Goal: Transaction & Acquisition: Purchase product/service

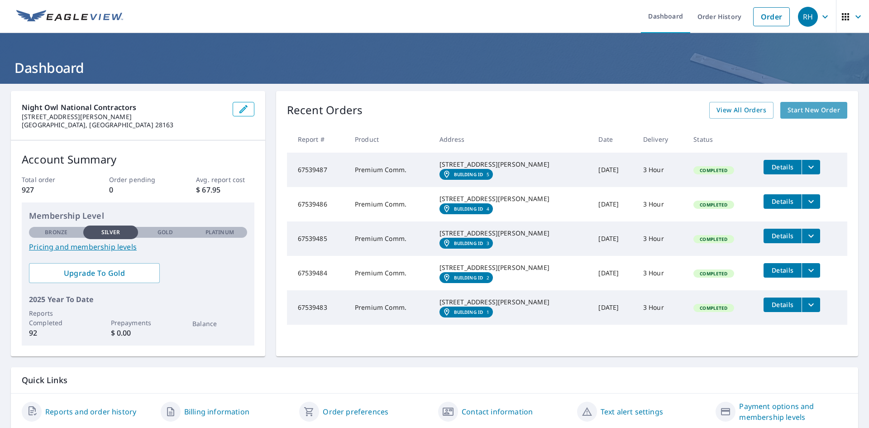
click at [806, 114] on span "Start New Order" at bounding box center [814, 110] width 53 height 11
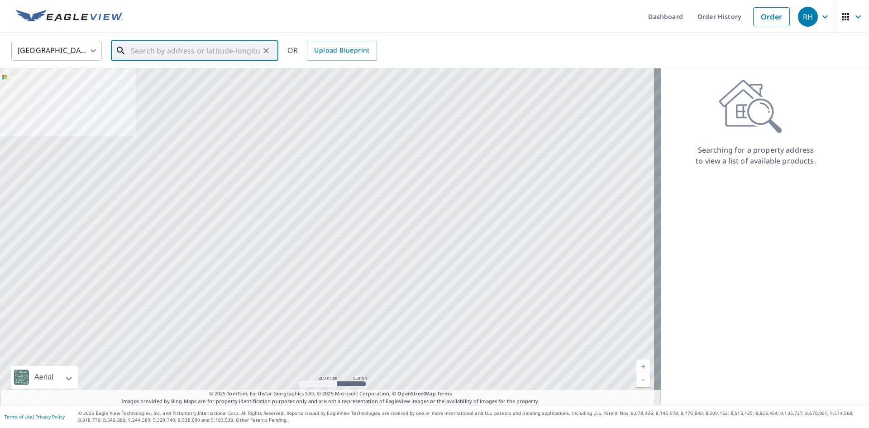
click at [173, 48] on input "text" at bounding box center [195, 50] width 129 height 25
paste input "[STREET_ADDRESS]"
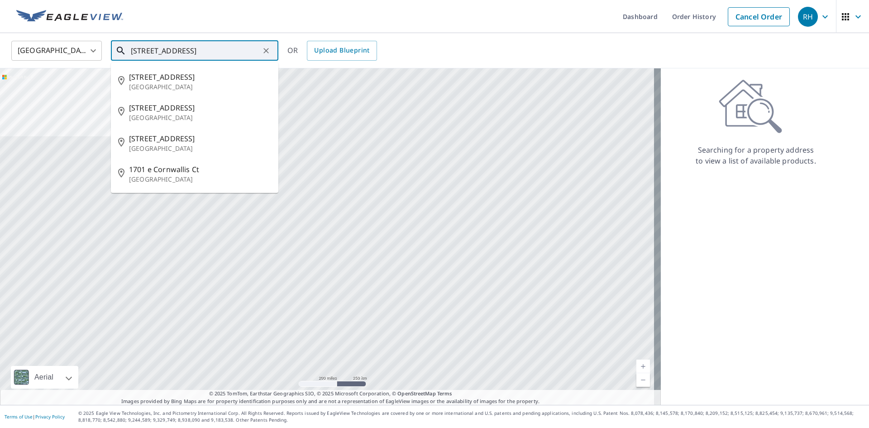
type input "[STREET_ADDRESS]"
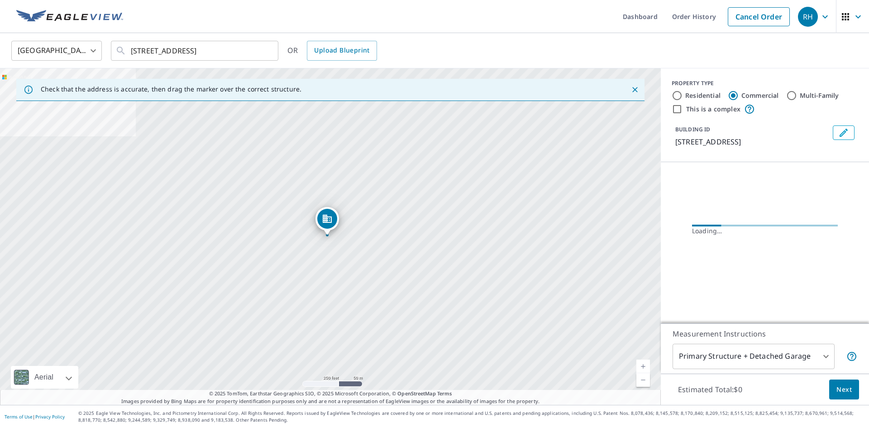
scroll to position [0, 0]
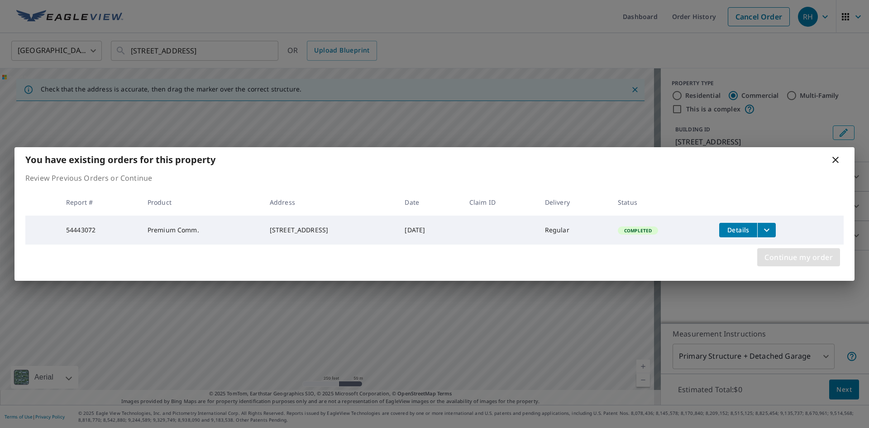
click at [803, 261] on span "Continue my order" at bounding box center [799, 257] width 68 height 13
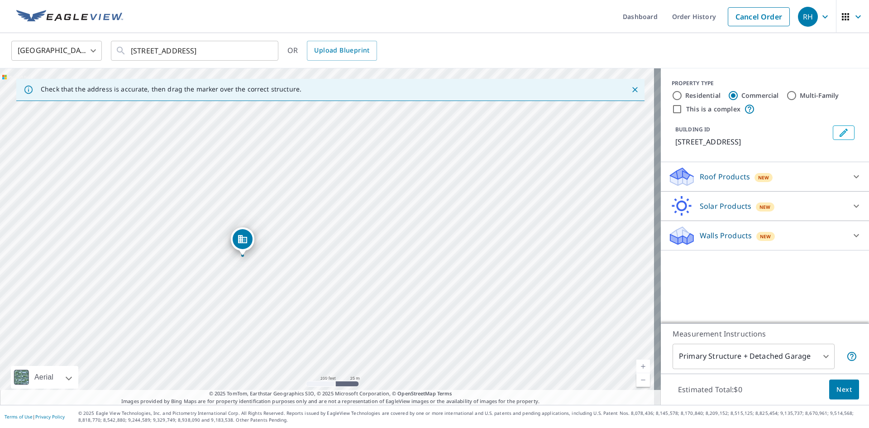
drag, startPoint x: 402, startPoint y: 208, endPoint x: 329, endPoint y: 264, distance: 92.3
click at [329, 264] on div "[STREET_ADDRESS]" at bounding box center [330, 236] width 661 height 336
click at [398, 216] on div "[STREET_ADDRESS]" at bounding box center [330, 236] width 661 height 336
click at [787, 96] on input "Multi-Family" at bounding box center [792, 95] width 11 height 11
radio input "true"
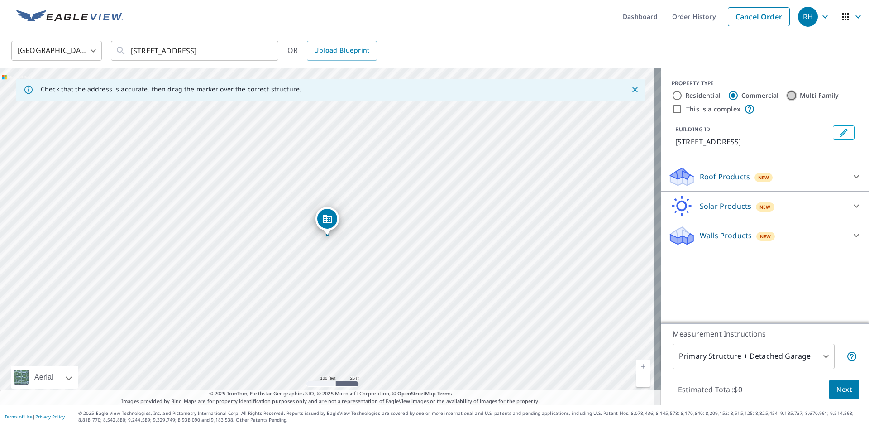
type input "2"
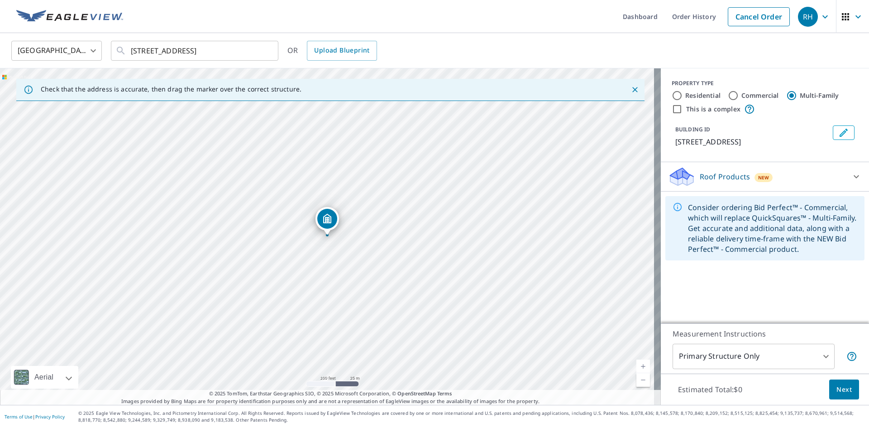
click at [673, 108] on input "This is a complex" at bounding box center [677, 109] width 11 height 11
checkbox input "true"
radio input "true"
type input "4"
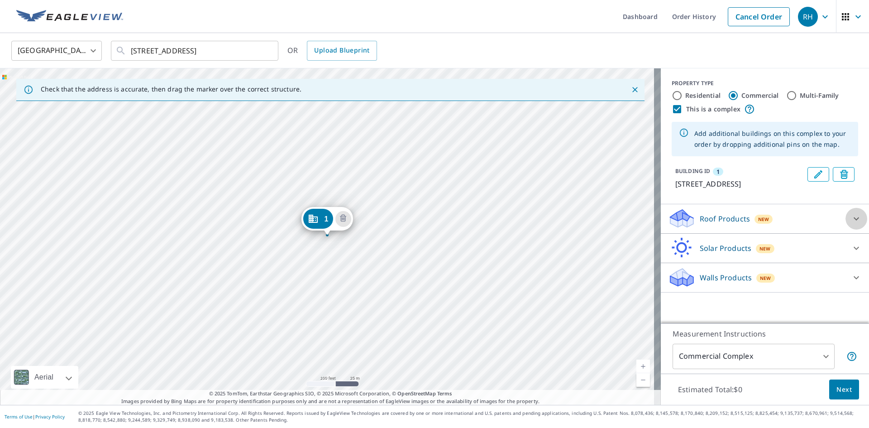
click at [851, 224] on icon at bounding box center [856, 218] width 11 height 11
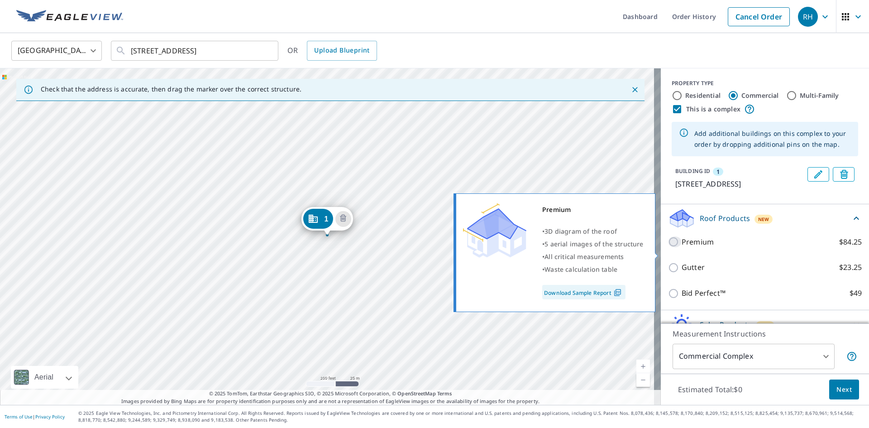
click at [668, 247] on input "Premium $84.25" at bounding box center [675, 241] width 14 height 11
checkbox input "true"
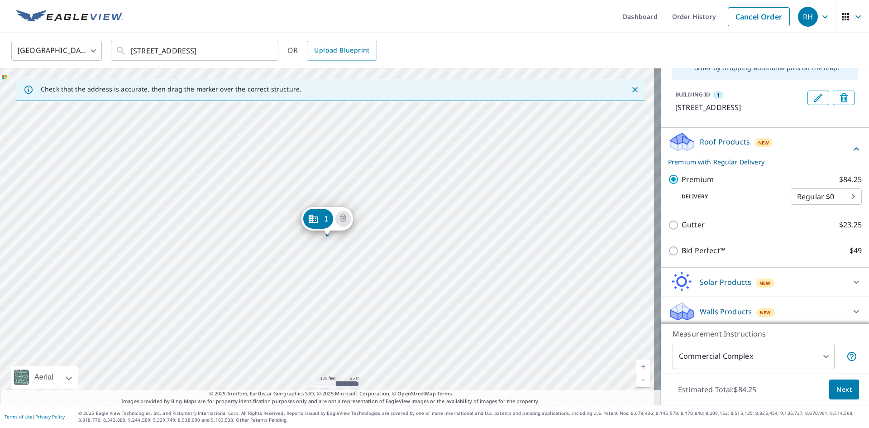
scroll to position [91, 0]
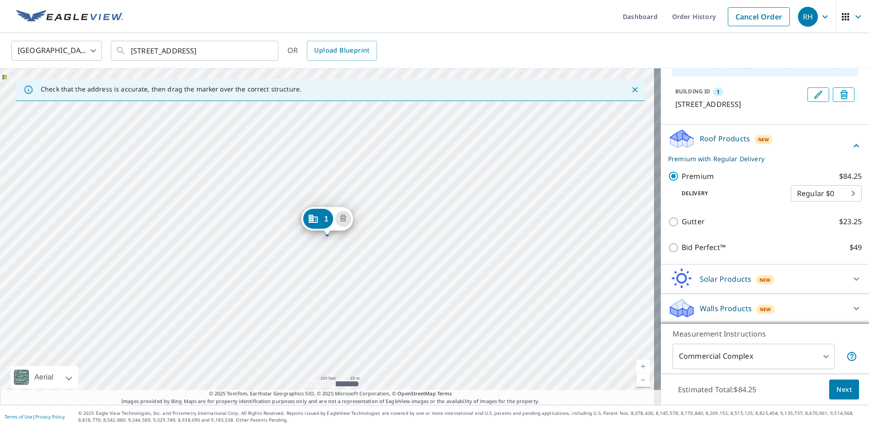
click at [839, 195] on body "RH RH Dashboard Order History Cancel Order RH [GEOGRAPHIC_DATA] [GEOGRAPHIC_DAT…" at bounding box center [434, 214] width 869 height 428
click at [799, 211] on li "Express $29" at bounding box center [812, 209] width 71 height 16
type input "4"
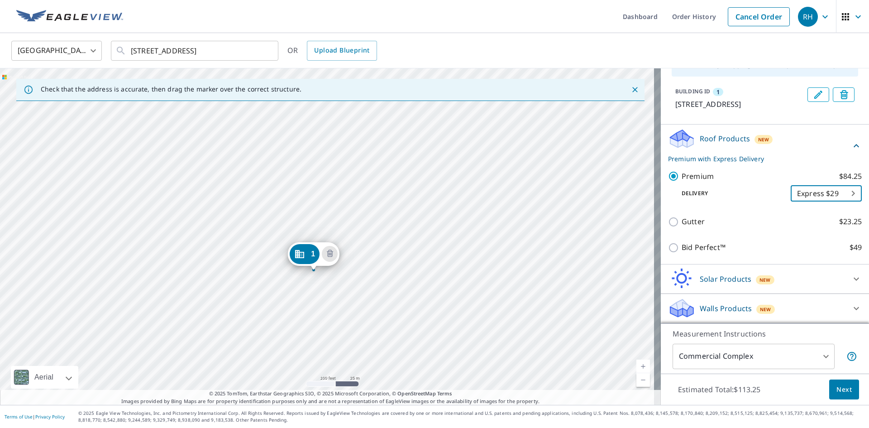
drag, startPoint x: 386, startPoint y: 228, endPoint x: 363, endPoint y: 275, distance: 52.6
click at [361, 276] on div "1 [STREET_ADDRESS]" at bounding box center [330, 236] width 661 height 336
click at [437, 238] on div "1 [STREET_ADDRESS]" at bounding box center [330, 236] width 661 height 336
click at [357, 181] on div "1 [STREET_ADDRESS]" at bounding box center [330, 236] width 661 height 336
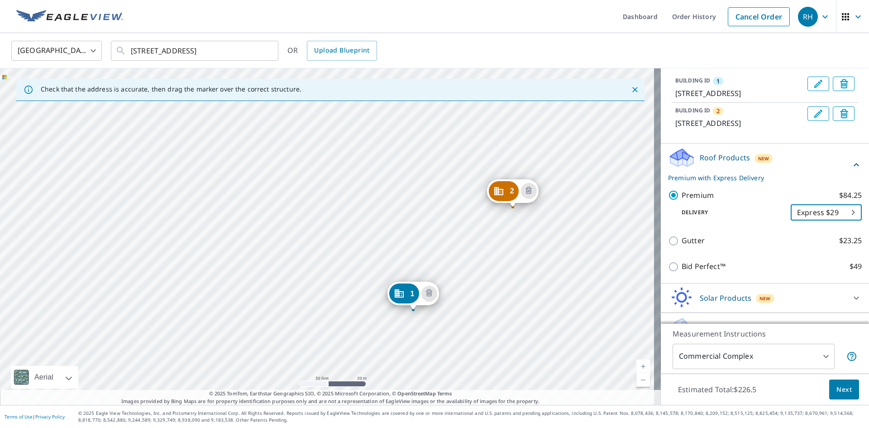
drag, startPoint x: 358, startPoint y: 176, endPoint x: 452, endPoint y: 256, distance: 123.7
click at [452, 256] on div "2 [STREET_ADDRESS] 1 [STREET_ADDRESS]" at bounding box center [330, 236] width 661 height 336
click at [302, 217] on div "2 [STREET_ADDRESS] 1 [STREET_ADDRESS]" at bounding box center [330, 236] width 661 height 336
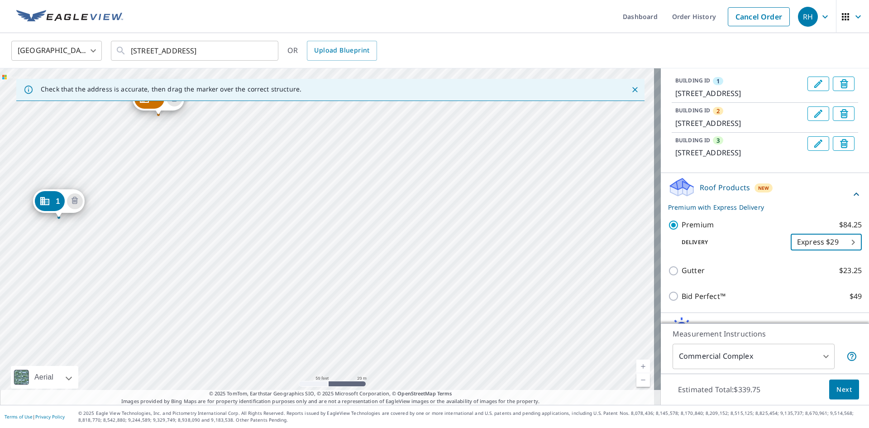
drag, startPoint x: 480, startPoint y: 235, endPoint x: 197, endPoint y: 219, distance: 283.0
click at [197, 219] on div "2 [STREET_ADDRESS] [STREET_ADDRESS] 1 [STREET_ADDRESS]" at bounding box center [330, 236] width 661 height 336
click at [355, 141] on div "2 [STREET_ADDRESS] [STREET_ADDRESS] 1 [STREET_ADDRESS]" at bounding box center [330, 236] width 661 height 336
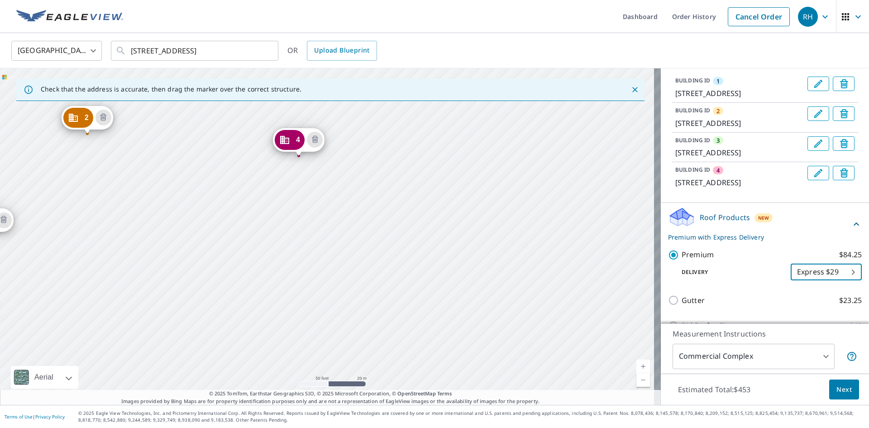
drag, startPoint x: 512, startPoint y: 229, endPoint x: 153, endPoint y: 228, distance: 359.5
click at [152, 228] on div "2 [STREET_ADDRESS] 3 [STREET_ADDRESS] 4 [STREET_ADDRESS] 1 [STREET_ADDRESS]" at bounding box center [330, 236] width 661 height 336
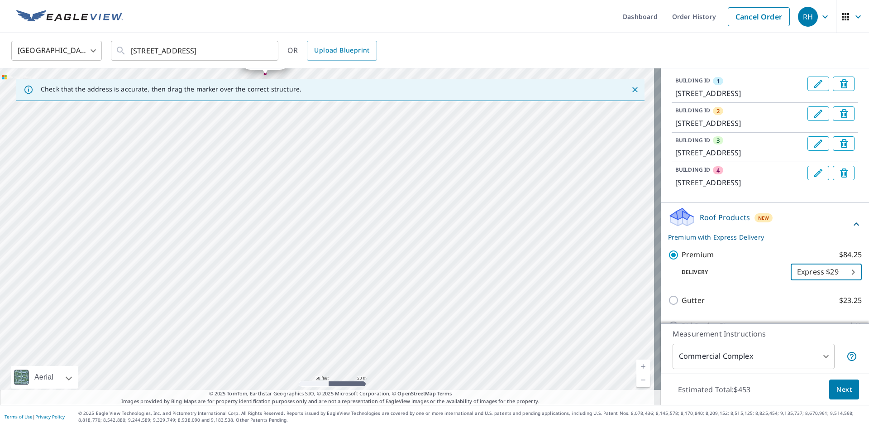
drag, startPoint x: 367, startPoint y: 298, endPoint x: 355, endPoint y: 186, distance: 112.5
click at [355, 186] on div "2 [STREET_ADDRESS] 3 [STREET_ADDRESS] 4 [STREET_ADDRESS] 1 [STREET_ADDRESS]" at bounding box center [330, 236] width 661 height 336
drag, startPoint x: 253, startPoint y: 216, endPoint x: 355, endPoint y: 131, distance: 132.9
click at [355, 131] on div "2 [STREET_ADDRESS] 3 [STREET_ADDRESS] 4 [STREET_ADDRESS] 1 [STREET_ADDRESS]" at bounding box center [330, 236] width 661 height 336
drag, startPoint x: 246, startPoint y: 220, endPoint x: 420, endPoint y: 268, distance: 180.5
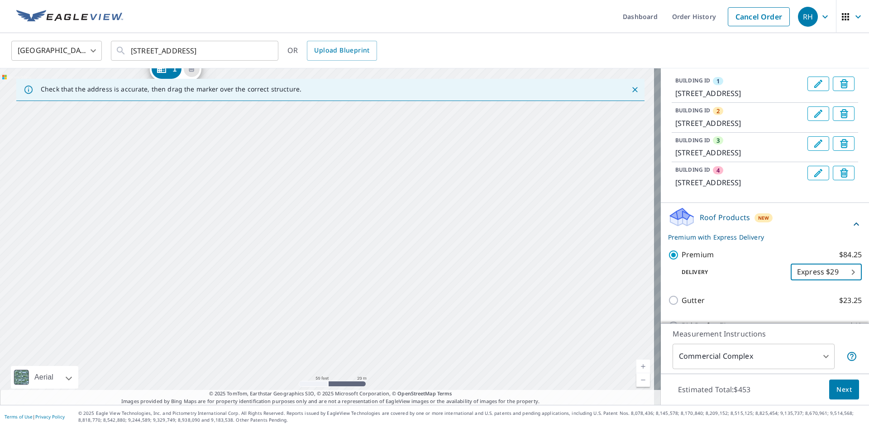
click at [420, 268] on div "2 [STREET_ADDRESS] 3 [STREET_ADDRESS] 4 [STREET_ADDRESS] 1 [STREET_ADDRESS]" at bounding box center [330, 236] width 661 height 336
drag, startPoint x: 331, startPoint y: 190, endPoint x: 453, endPoint y: 339, distance: 192.7
click at [453, 339] on div "2 [STREET_ADDRESS] 3 [STREET_ADDRESS] 4 [STREET_ADDRESS] 1 [STREET_ADDRESS]" at bounding box center [330, 236] width 661 height 336
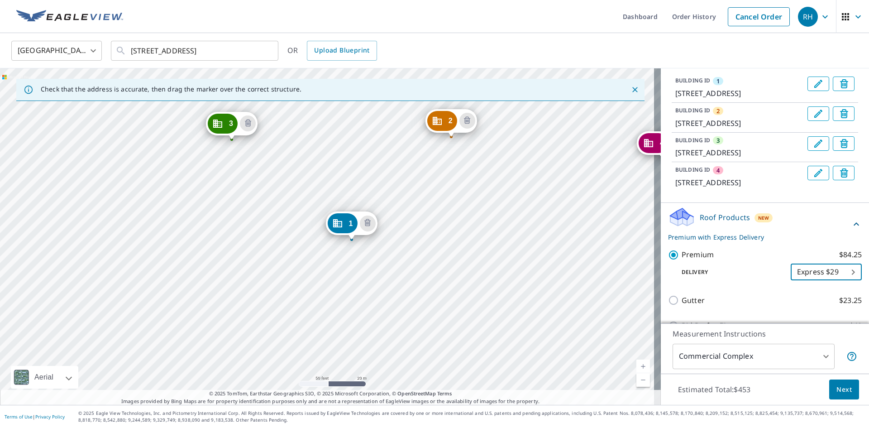
drag, startPoint x: 401, startPoint y: 185, endPoint x: 432, endPoint y: 358, distance: 175.2
click at [432, 358] on div "2 [STREET_ADDRESS] 3 [STREET_ADDRESS] 4 [STREET_ADDRESS] 1 [STREET_ADDRESS]" at bounding box center [330, 236] width 661 height 336
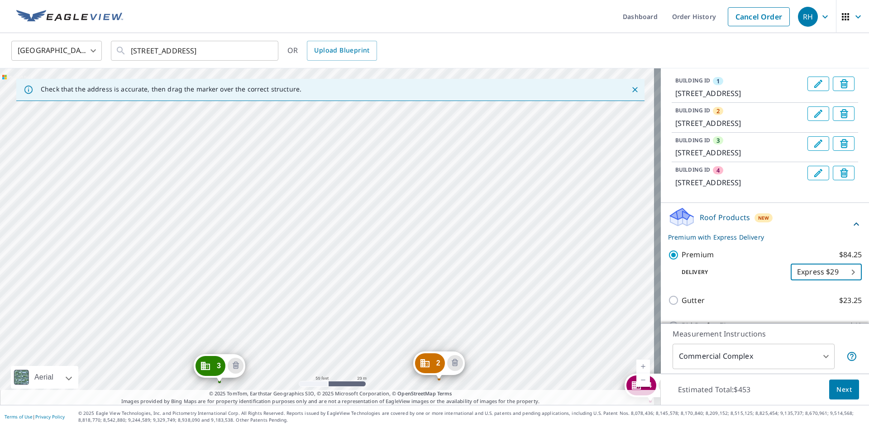
drag, startPoint x: 411, startPoint y: 222, endPoint x: 368, endPoint y: 292, distance: 81.7
click at [368, 292] on div "2 [STREET_ADDRESS] 3 [STREET_ADDRESS] 4 [STREET_ADDRESS] 1 [STREET_ADDRESS]" at bounding box center [330, 236] width 661 height 336
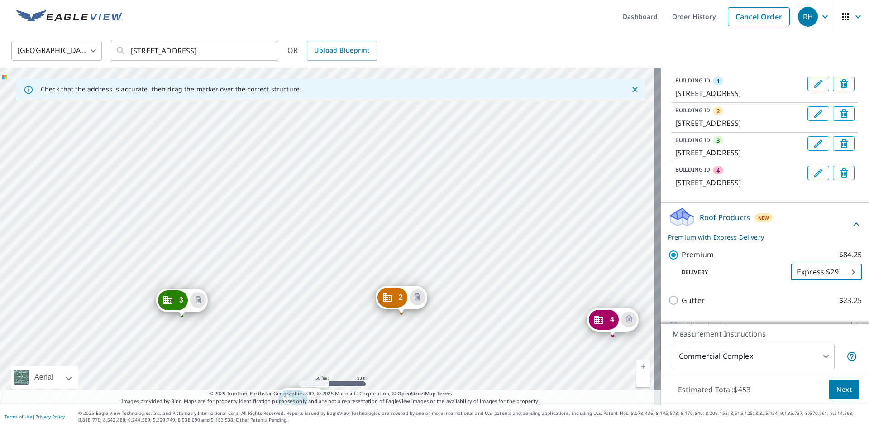
drag, startPoint x: 446, startPoint y: 277, endPoint x: 409, endPoint y: 211, distance: 75.7
click at [409, 211] on div "2 [STREET_ADDRESS] 3 [STREET_ADDRESS] 4 [STREET_ADDRESS] 1 [STREET_ADDRESS]" at bounding box center [330, 236] width 661 height 336
click at [340, 175] on div "2 [STREET_ADDRESS] 3 [STREET_ADDRESS] 4 [STREET_ADDRESS] 1 [STREET_ADDRESS]" at bounding box center [330, 236] width 661 height 336
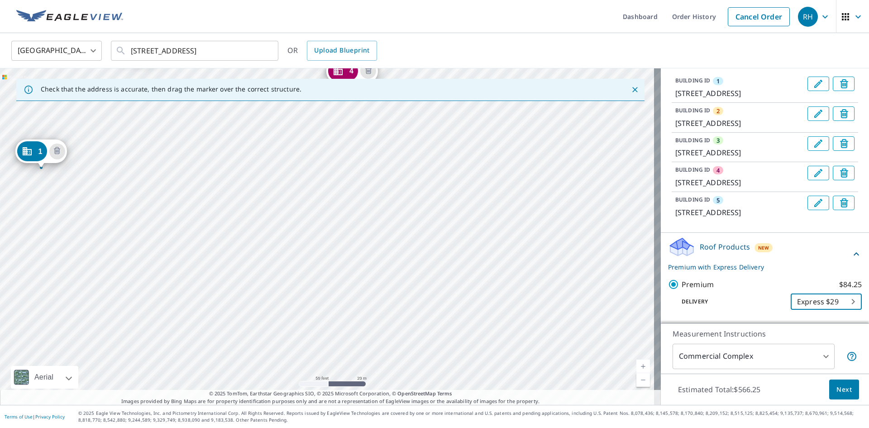
drag, startPoint x: 529, startPoint y: 263, endPoint x: 243, endPoint y: 196, distance: 294.0
click at [243, 196] on div "2 [STREET_ADDRESS] 3 [STREET_ADDRESS] 4 [STREET_ADDRESS] 5 [STREET_ADDRESS] 1 […" at bounding box center [330, 236] width 661 height 336
drag, startPoint x: 342, startPoint y: 271, endPoint x: 398, endPoint y: 190, distance: 98.0
click at [398, 190] on div "2 [STREET_ADDRESS] 3 [STREET_ADDRESS] 4 [STREET_ADDRESS] 5 [STREET_ADDRESS] 1 […" at bounding box center [330, 236] width 661 height 336
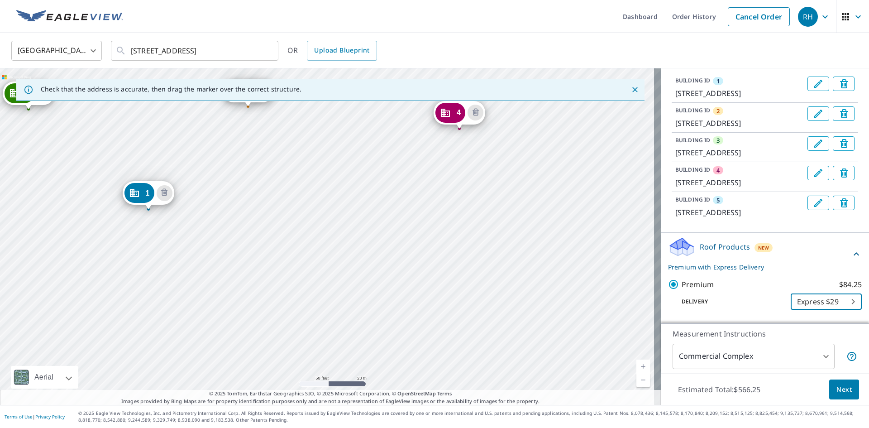
drag, startPoint x: 310, startPoint y: 196, endPoint x: 365, endPoint y: 327, distance: 142.3
click at [364, 327] on div "2 [STREET_ADDRESS] 3 [STREET_ADDRESS] 4 [STREET_ADDRESS] 5 [STREET_ADDRESS] 1 […" at bounding box center [330, 236] width 661 height 336
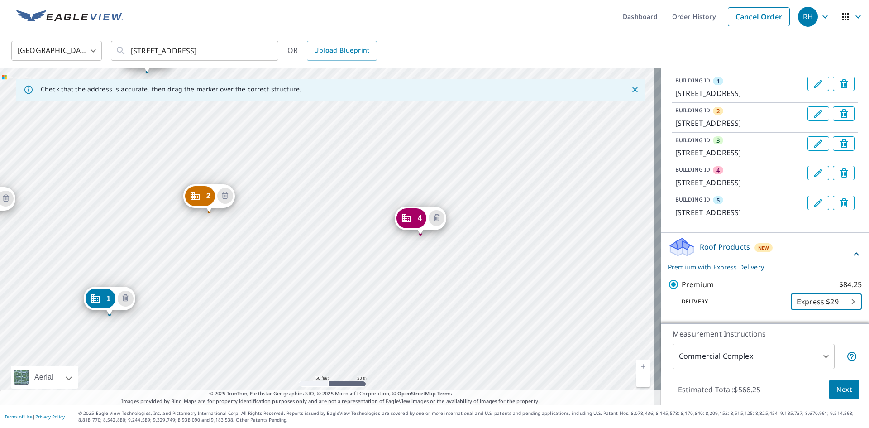
drag, startPoint x: 498, startPoint y: 188, endPoint x: 451, endPoint y: 315, distance: 135.1
click at [451, 315] on div "2 [STREET_ADDRESS] 3 [STREET_ADDRESS] 4 [STREET_ADDRESS] 5 [STREET_ADDRESS] 1 […" at bounding box center [330, 236] width 661 height 336
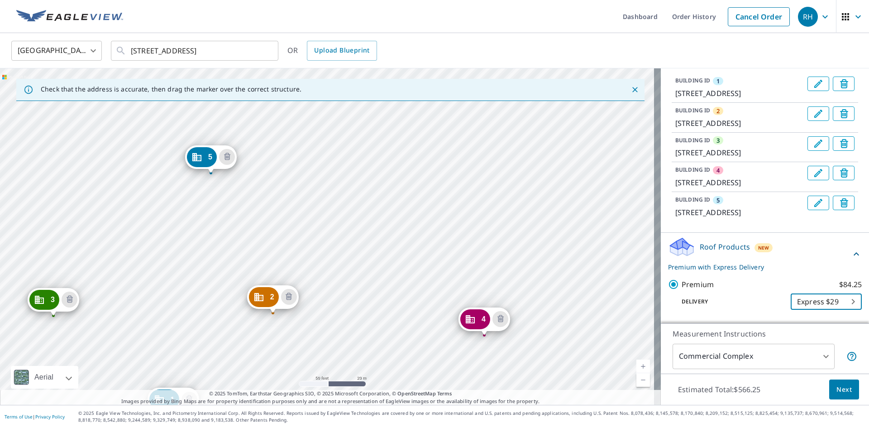
drag, startPoint x: 333, startPoint y: 206, endPoint x: 415, endPoint y: 293, distance: 120.1
click at [415, 293] on div "2 [STREET_ADDRESS] 3 [STREET_ADDRESS] 4 [STREET_ADDRESS] 5 [STREET_ADDRESS] 1 […" at bounding box center [330, 236] width 661 height 336
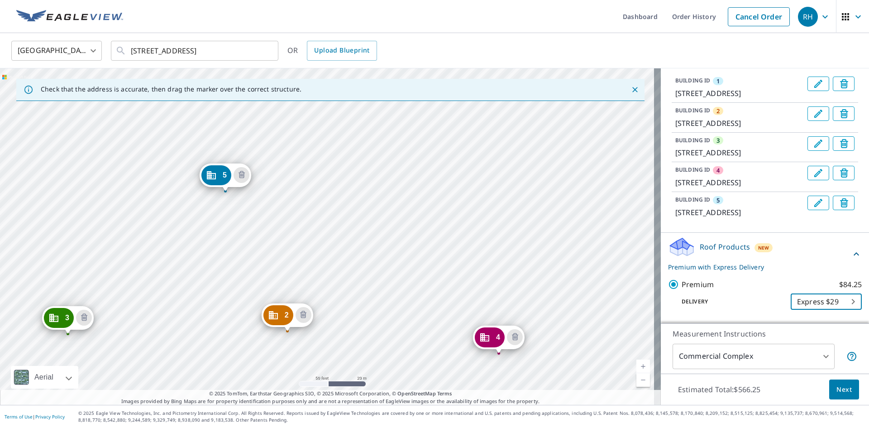
click at [438, 254] on div "2 [STREET_ADDRESS] 3 [STREET_ADDRESS] 4 [STREET_ADDRESS] 5 [STREET_ADDRESS] 1 […" at bounding box center [330, 236] width 661 height 336
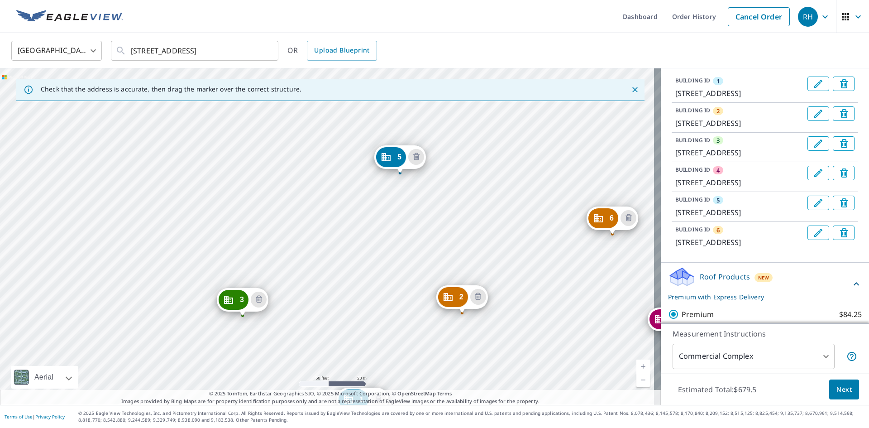
drag, startPoint x: 405, startPoint y: 211, endPoint x: 441, endPoint y: 388, distance: 180.2
click at [441, 393] on div "Check that the address is accurate, then drag the marker over the correct struc…" at bounding box center [330, 236] width 661 height 336
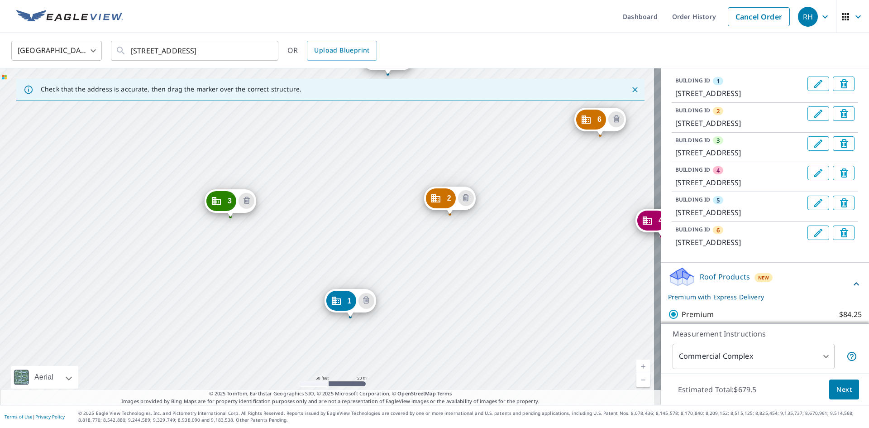
drag, startPoint x: 425, startPoint y: 261, endPoint x: 446, endPoint y: 388, distance: 128.4
click at [446, 387] on div "2 [STREET_ADDRESS] 3 [STREET_ADDRESS] 4 [STREET_ADDRESS] 5 [STREET_ADDRESS] 6 […" at bounding box center [330, 236] width 661 height 336
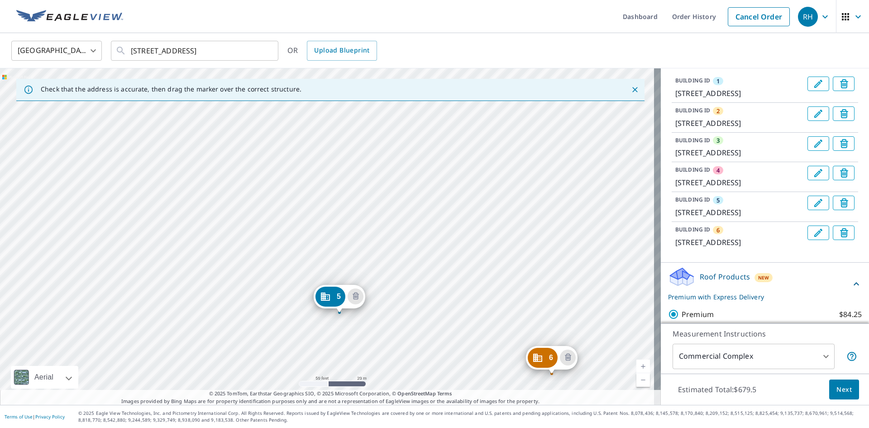
drag, startPoint x: 409, startPoint y: 220, endPoint x: 340, endPoint y: 368, distance: 163.5
click at [340, 368] on div "2 [STREET_ADDRESS] 3 [STREET_ADDRESS] 4 [STREET_ADDRESS] 5 [STREET_ADDRESS] 6 […" at bounding box center [330, 236] width 661 height 336
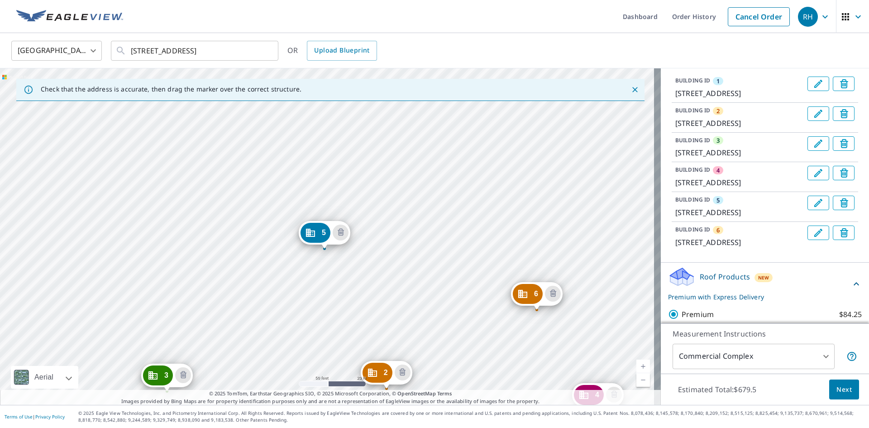
drag, startPoint x: 406, startPoint y: 266, endPoint x: 402, endPoint y: 188, distance: 78.0
click at [398, 203] on div "2 [STREET_ADDRESS] 3 [STREET_ADDRESS] 4 [STREET_ADDRESS] 5 [STREET_ADDRESS] 6 […" at bounding box center [330, 236] width 661 height 336
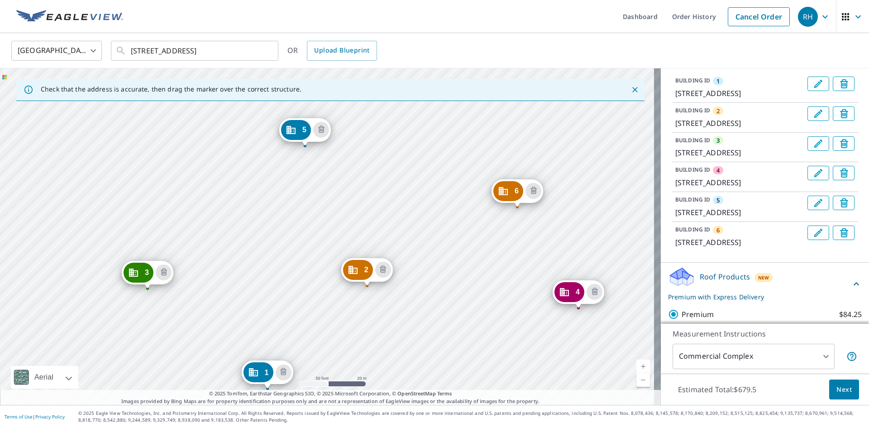
drag, startPoint x: 438, startPoint y: 287, endPoint x: 419, endPoint y: 192, distance: 97.3
click at [419, 192] on div "2 [STREET_ADDRESS] 3 [STREET_ADDRESS] 4 [STREET_ADDRESS] 5 [STREET_ADDRESS] 6 […" at bounding box center [330, 236] width 661 height 336
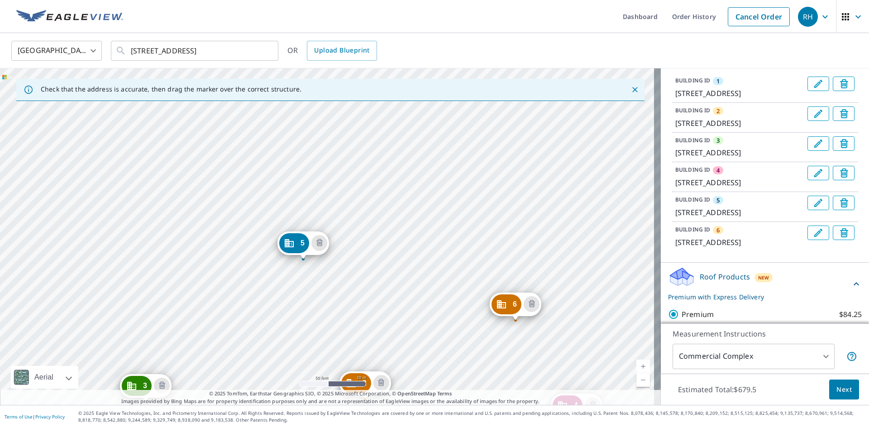
drag, startPoint x: 414, startPoint y: 294, endPoint x: 416, endPoint y: 338, distance: 44.4
click at [416, 346] on div "2 [STREET_ADDRESS] 3 [STREET_ADDRESS] 4 [STREET_ADDRESS] 5 [STREET_ADDRESS] 6 […" at bounding box center [330, 236] width 661 height 336
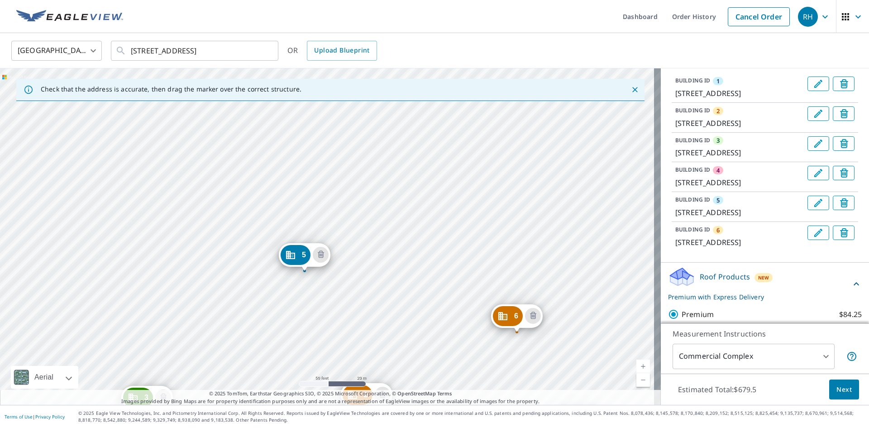
click at [392, 160] on div "2 [STREET_ADDRESS] 3 [STREET_ADDRESS] 4 [STREET_ADDRESS] 5 [STREET_ADDRESS] 6 […" at bounding box center [330, 236] width 661 height 336
click at [397, 163] on div "2 [STREET_ADDRESS] 3 [STREET_ADDRESS] 4 [STREET_ADDRESS] 5 [STREET_ADDRESS] 6 […" at bounding box center [330, 236] width 661 height 336
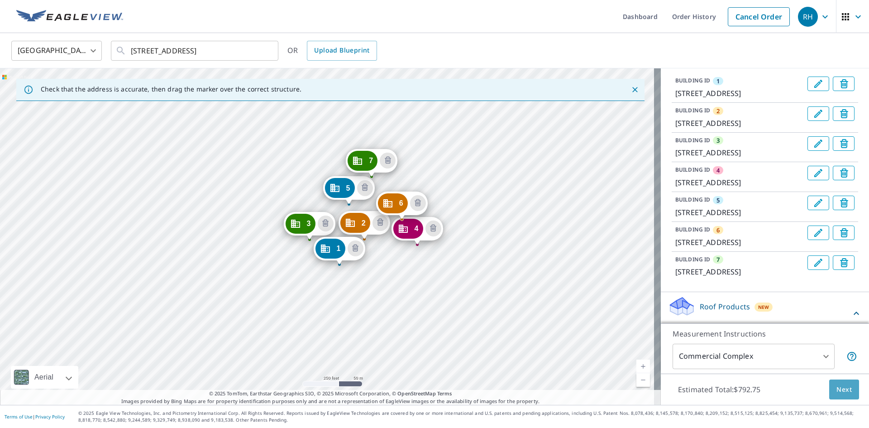
click at [842, 395] on button "Next" at bounding box center [845, 389] width 30 height 20
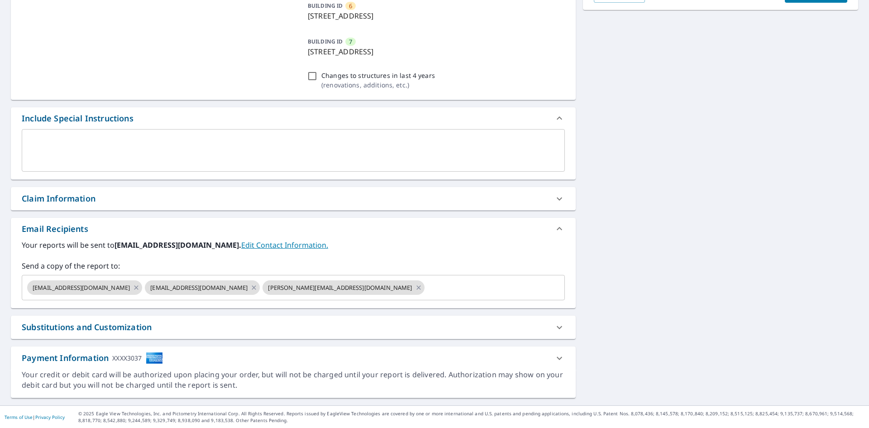
scroll to position [306, 0]
click at [250, 288] on icon at bounding box center [253, 287] width 7 height 10
click at [297, 285] on icon at bounding box center [300, 287] width 7 height 10
checkbox input "true"
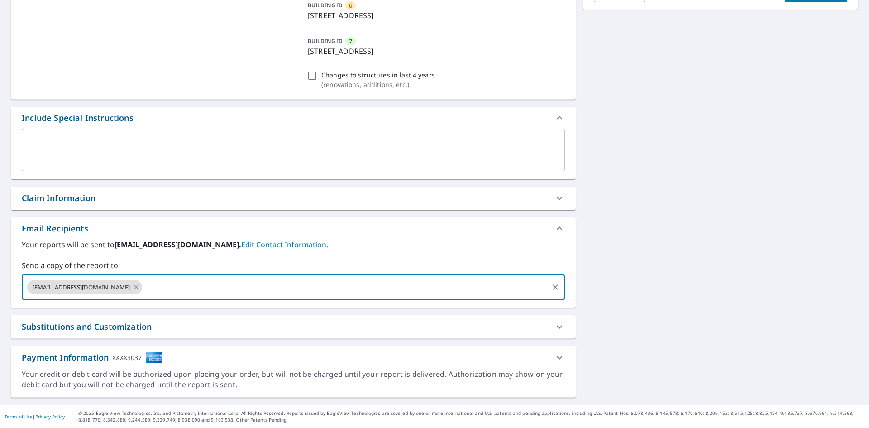
click at [183, 286] on input "text" at bounding box center [346, 286] width 404 height 17
click at [165, 290] on input "text" at bounding box center [346, 286] width 404 height 17
type input "[EMAIL_ADDRESS][DOMAIN_NAME]"
checkbox input "true"
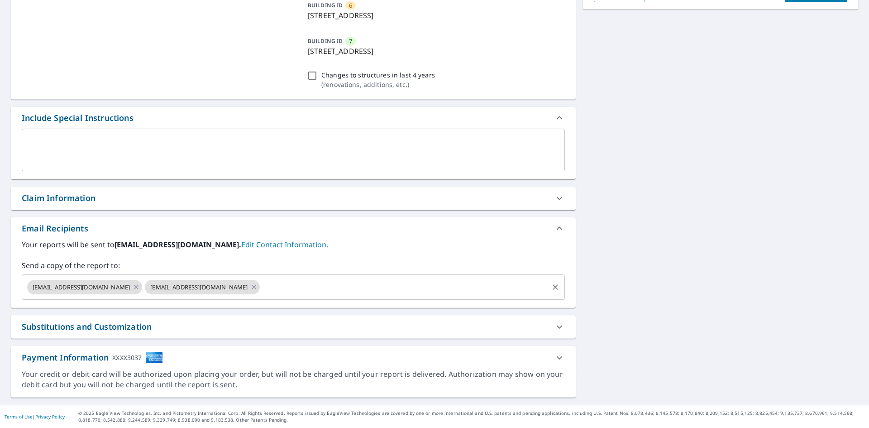
click at [261, 289] on input "text" at bounding box center [404, 286] width 286 height 17
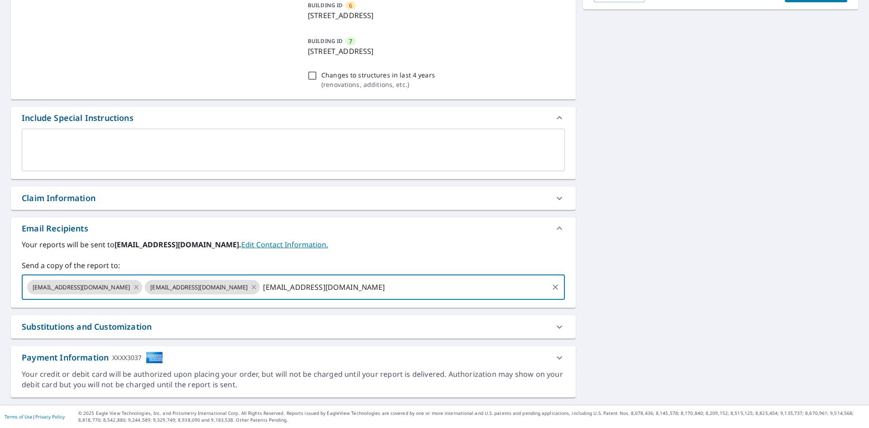
type input "[EMAIL_ADDRESS][DOMAIN_NAME]"
click at [361, 286] on input "[EMAIL_ADDRESS][DOMAIN_NAME]" at bounding box center [404, 286] width 286 height 17
click at [252, 288] on icon at bounding box center [254, 287] width 4 height 4
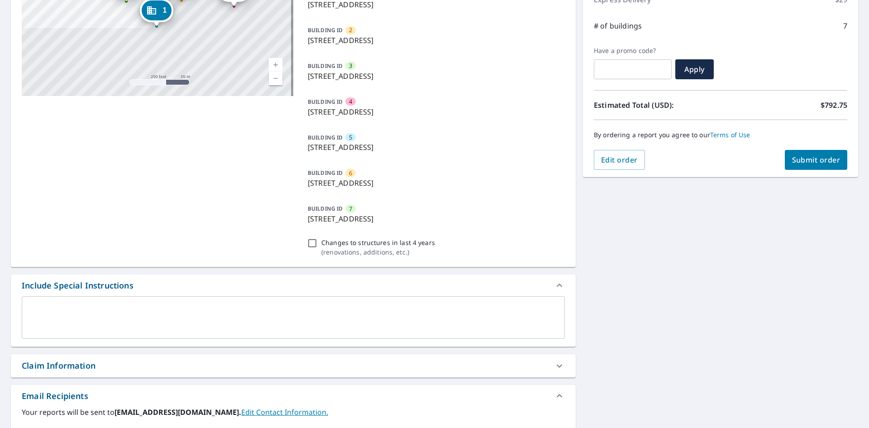
scroll to position [125, 0]
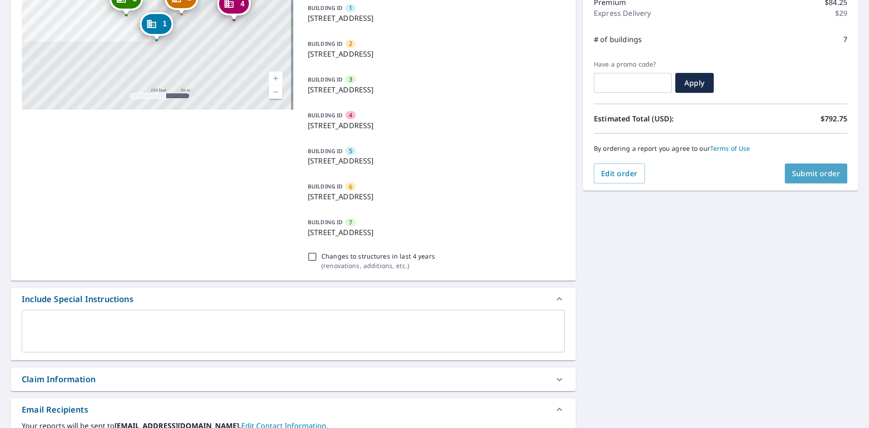
click at [805, 175] on span "Submit order" at bounding box center [816, 173] width 48 height 10
checkbox input "true"
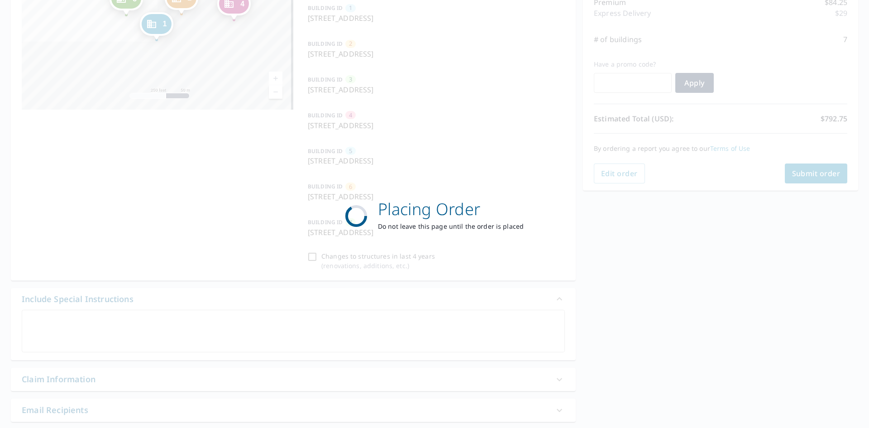
scroll to position [75, 0]
